Goal: Navigation & Orientation: Find specific page/section

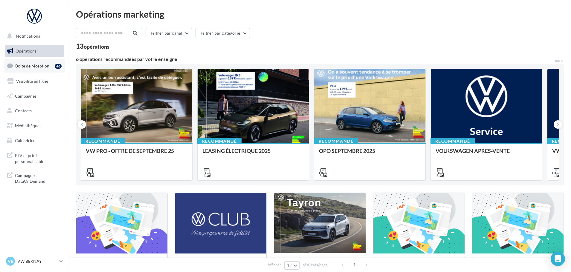
click at [43, 68] on span "Boîte de réception" at bounding box center [32, 65] width 34 height 5
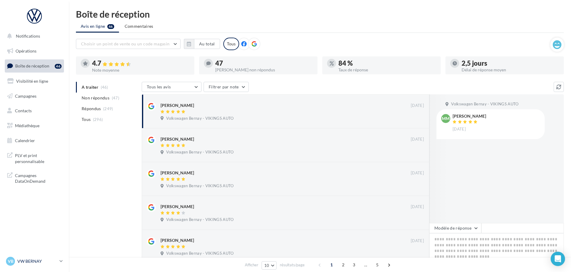
click at [33, 261] on p "VW BERNAY" at bounding box center [37, 262] width 40 height 6
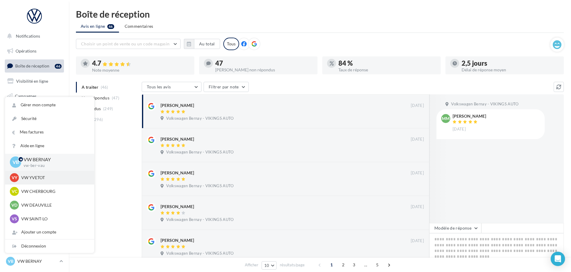
click at [32, 178] on p "VW YVETOT" at bounding box center [54, 178] width 66 height 6
